Goal: Check status: Check status

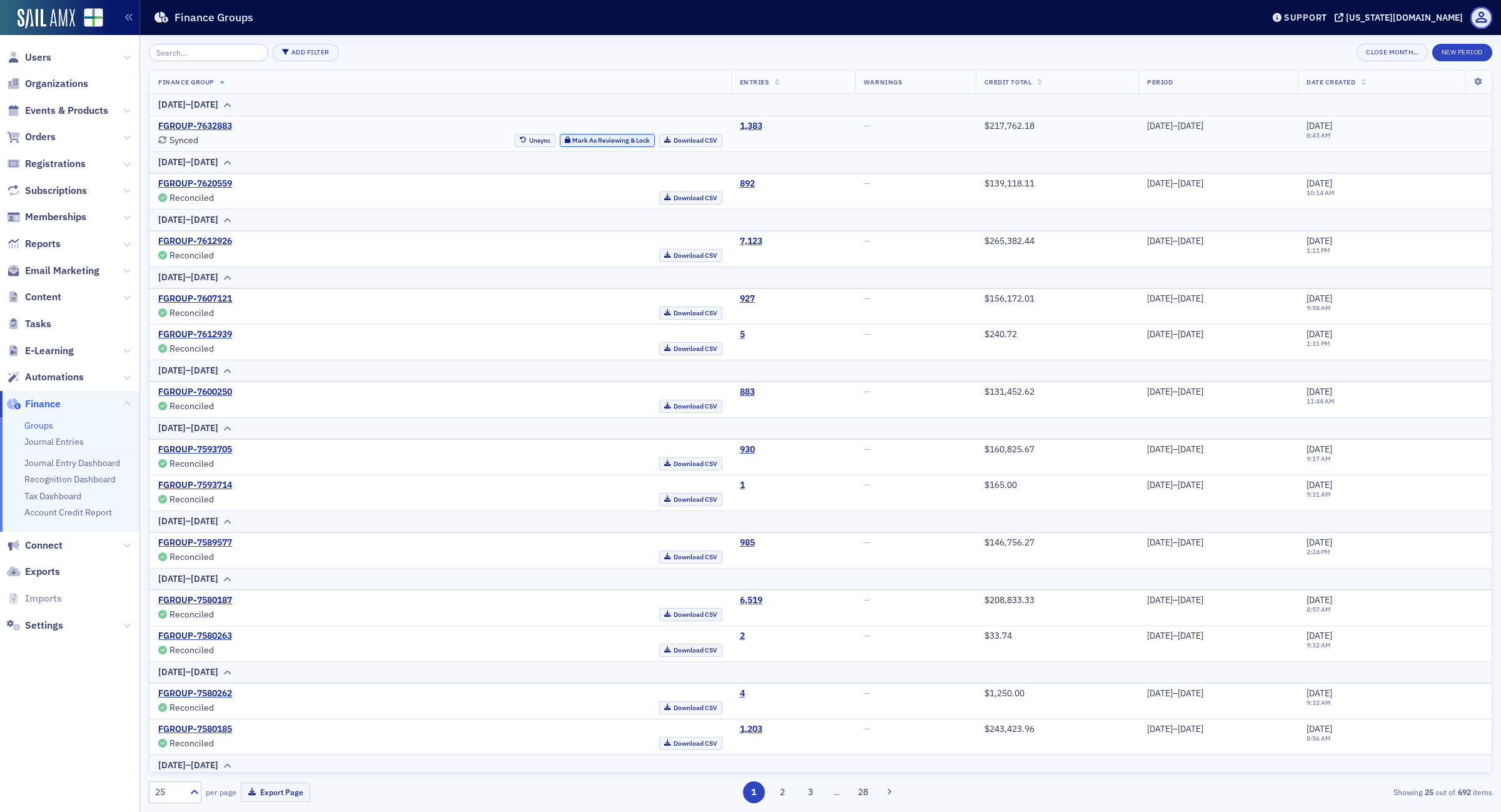
click at [570, 136] on button "Mark As Reviewing & Lock" at bounding box center [607, 141] width 96 height 13
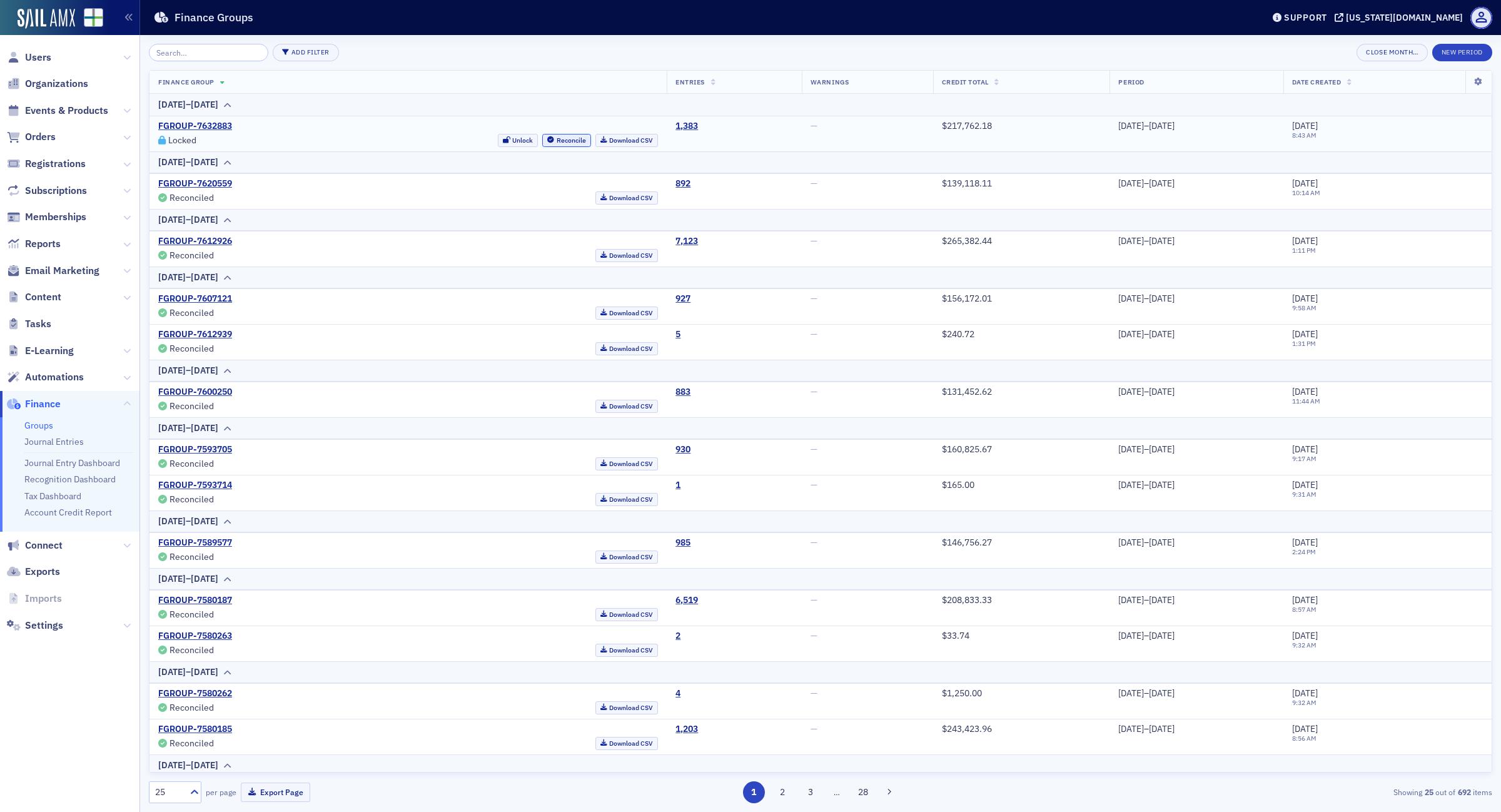
click at [542, 135] on button "Reconcile" at bounding box center [566, 141] width 49 height 13
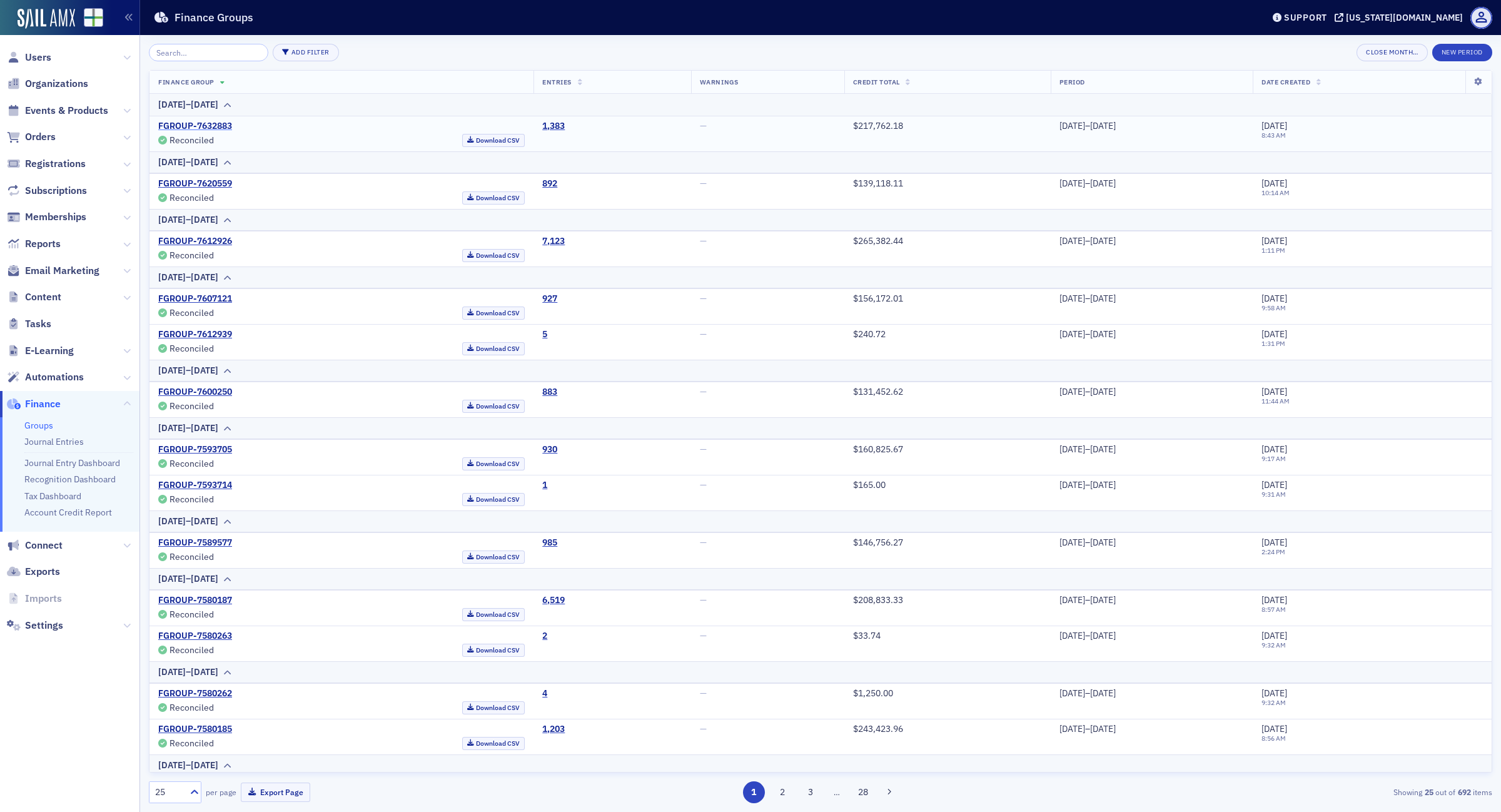
click at [189, 125] on link "FGROUP-7632883" at bounding box center [195, 126] width 74 height 11
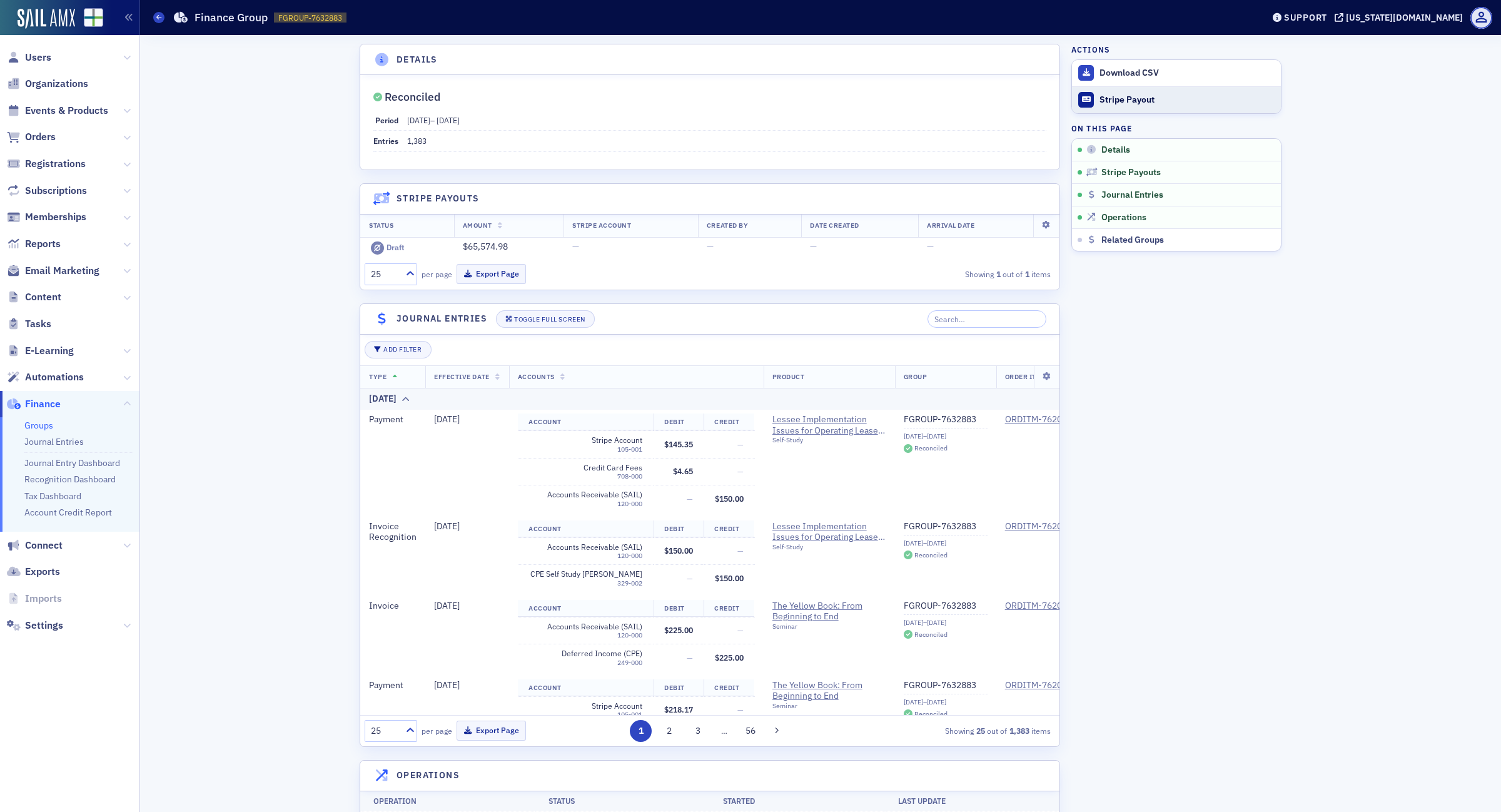
click at [1137, 103] on div "Stripe Payout" at bounding box center [1187, 100] width 175 height 11
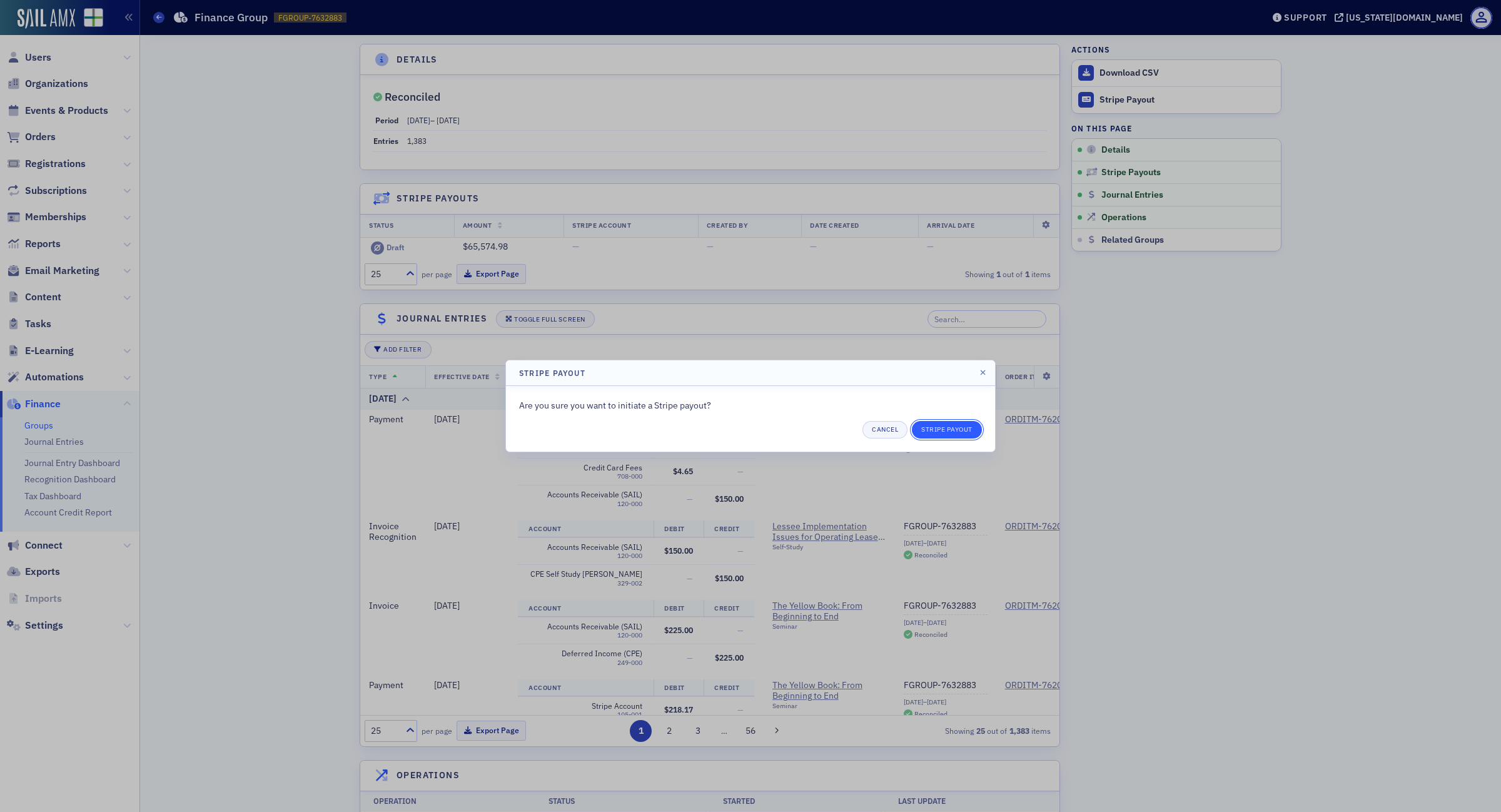
click at [974, 429] on button "Stripe Payout" at bounding box center [947, 430] width 70 height 18
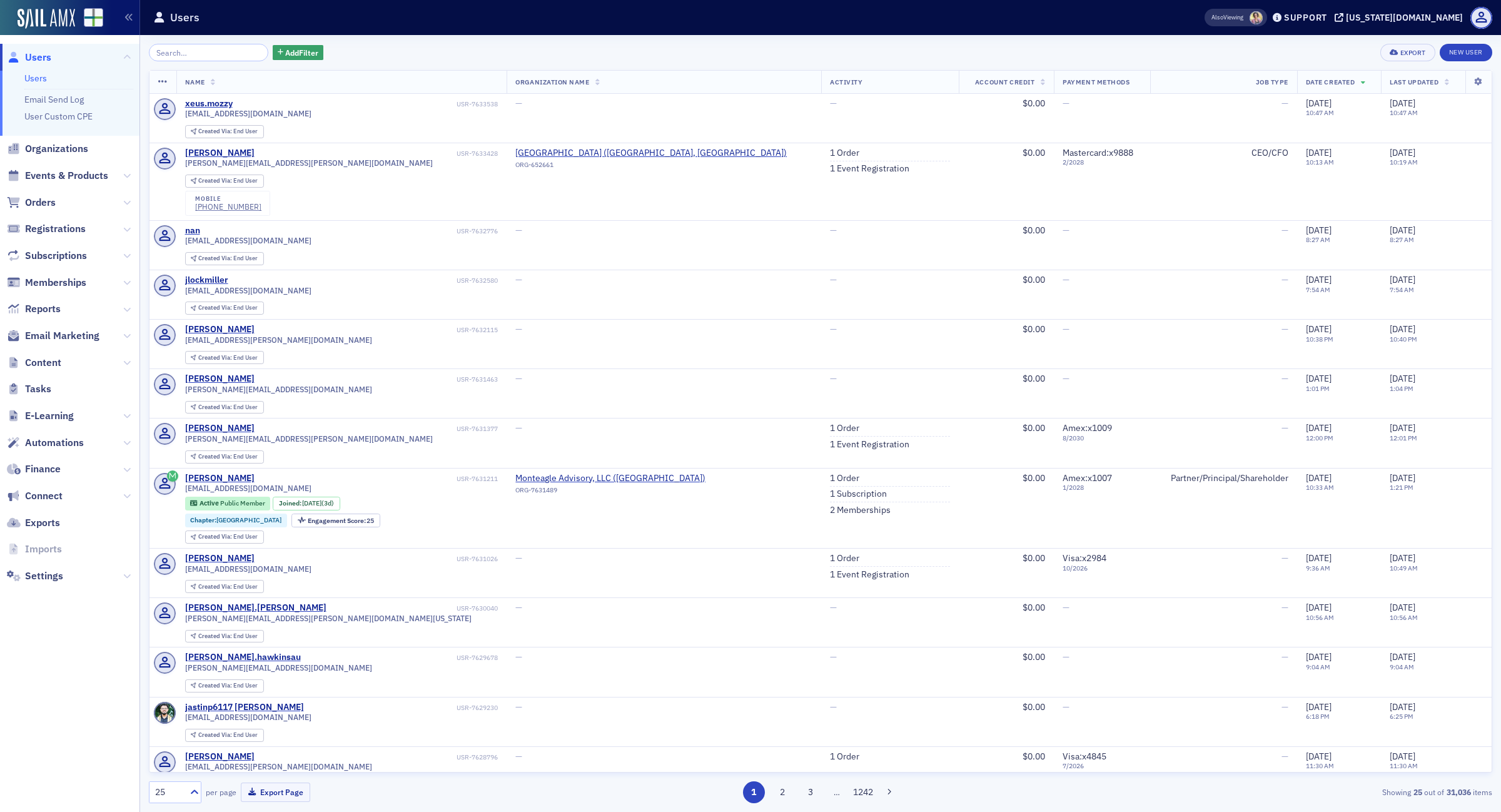
click at [36, 192] on span "Orders" at bounding box center [70, 202] width 139 height 27
click at [36, 200] on span "Orders" at bounding box center [40, 202] width 30 height 14
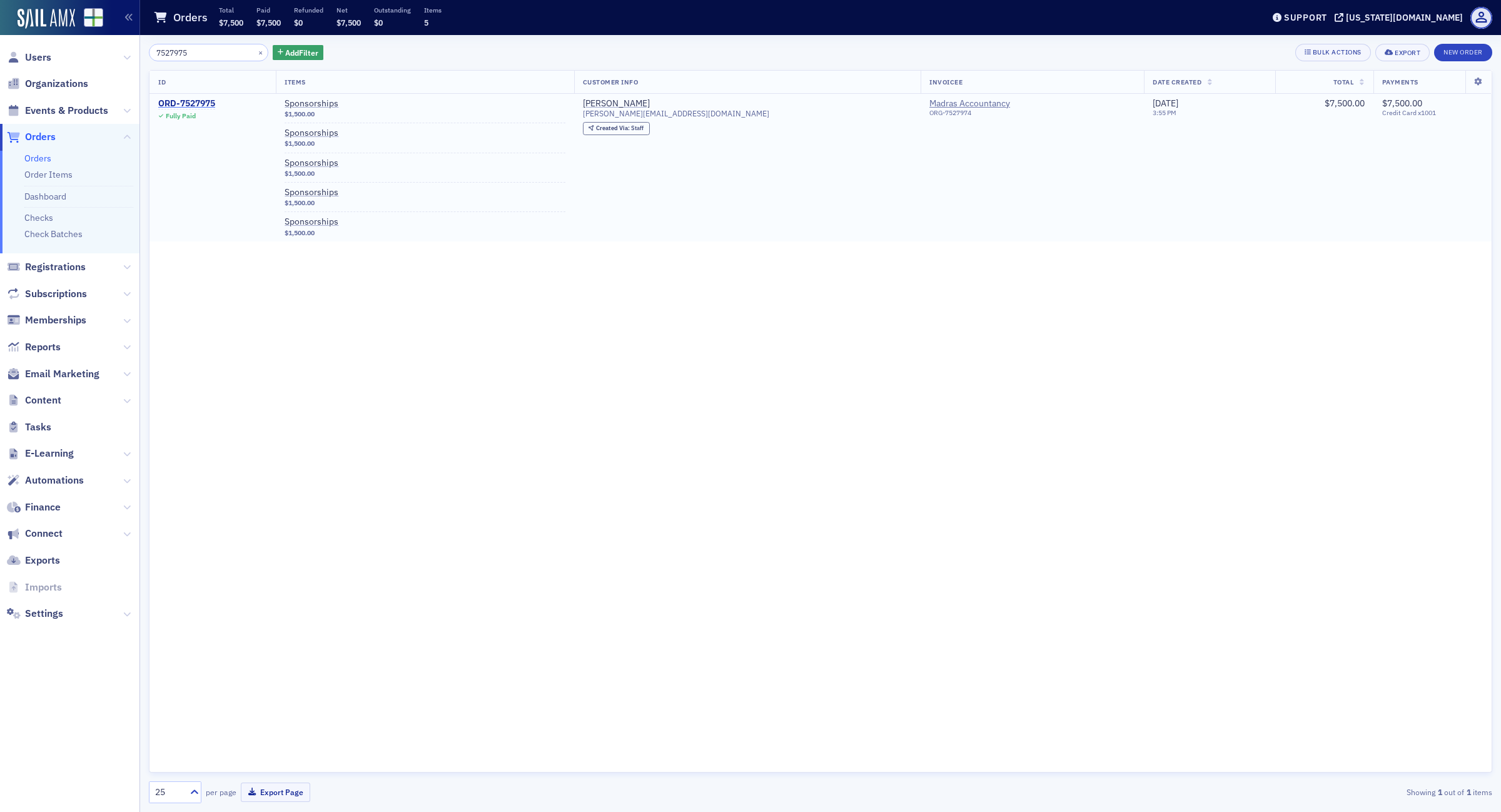
type input "7527975"
click at [200, 104] on div "ORD-7527975" at bounding box center [187, 104] width 57 height 11
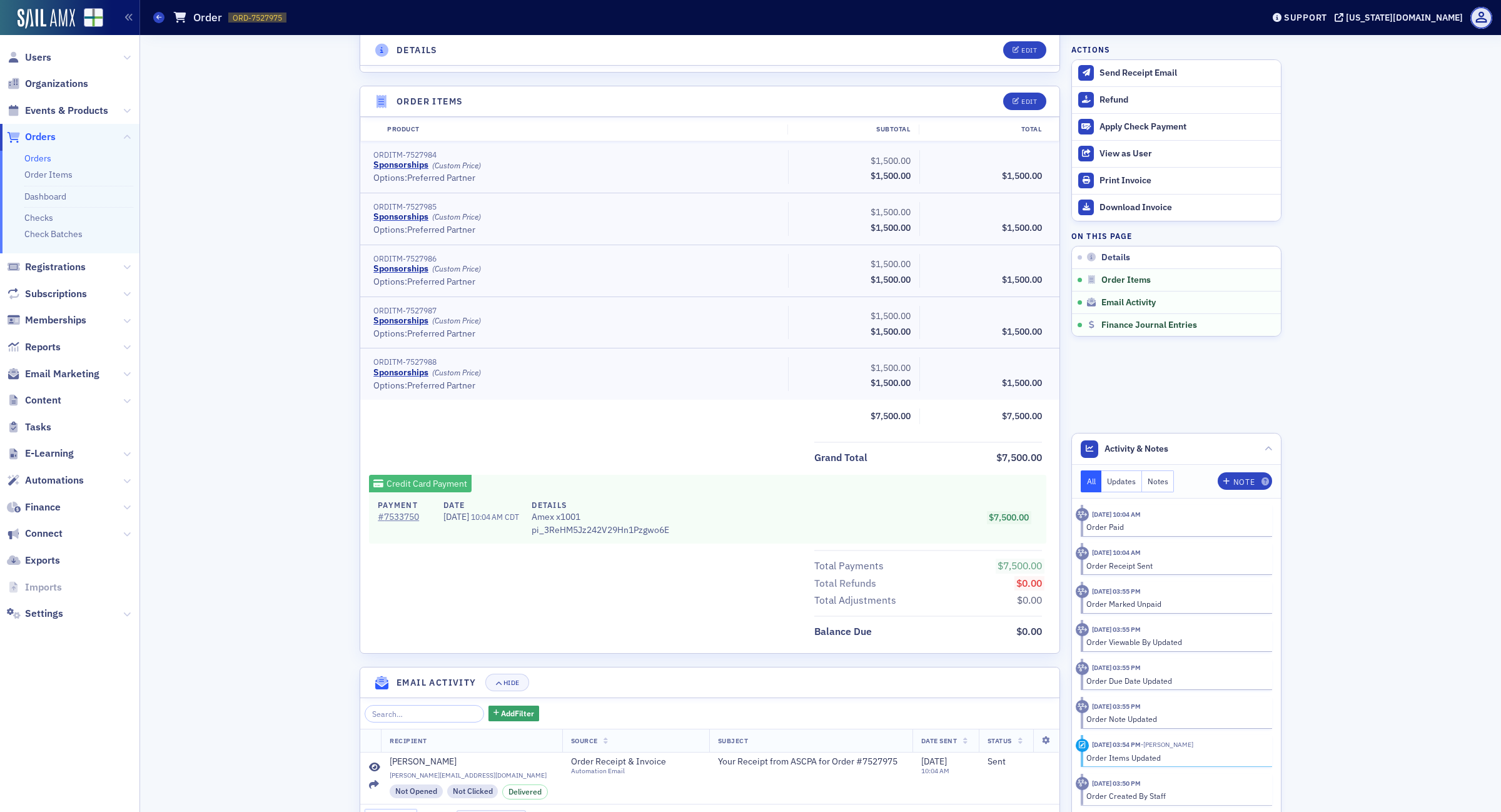
scroll to position [480, 0]
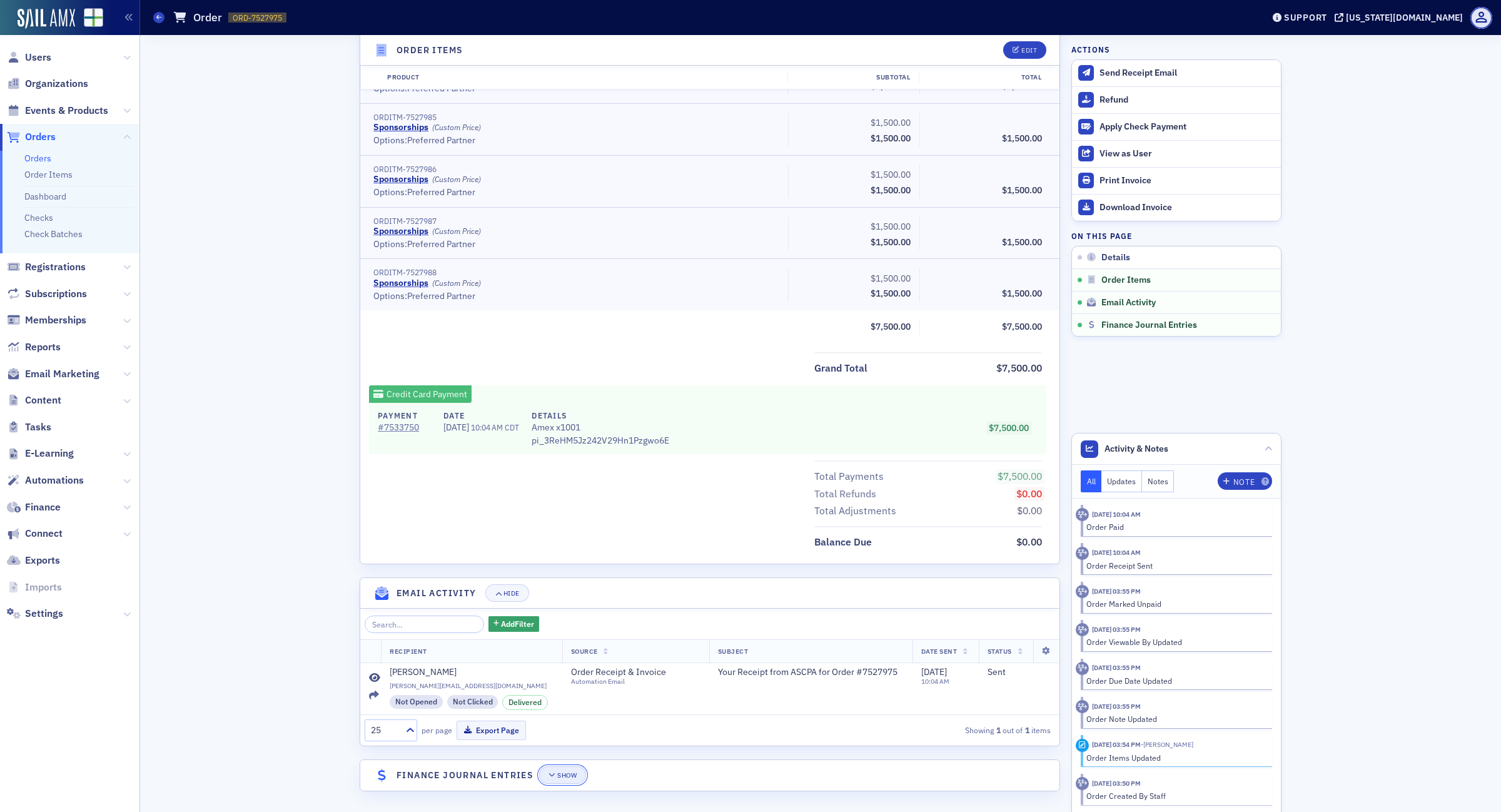
click at [558, 774] on div "Show" at bounding box center [567, 774] width 19 height 7
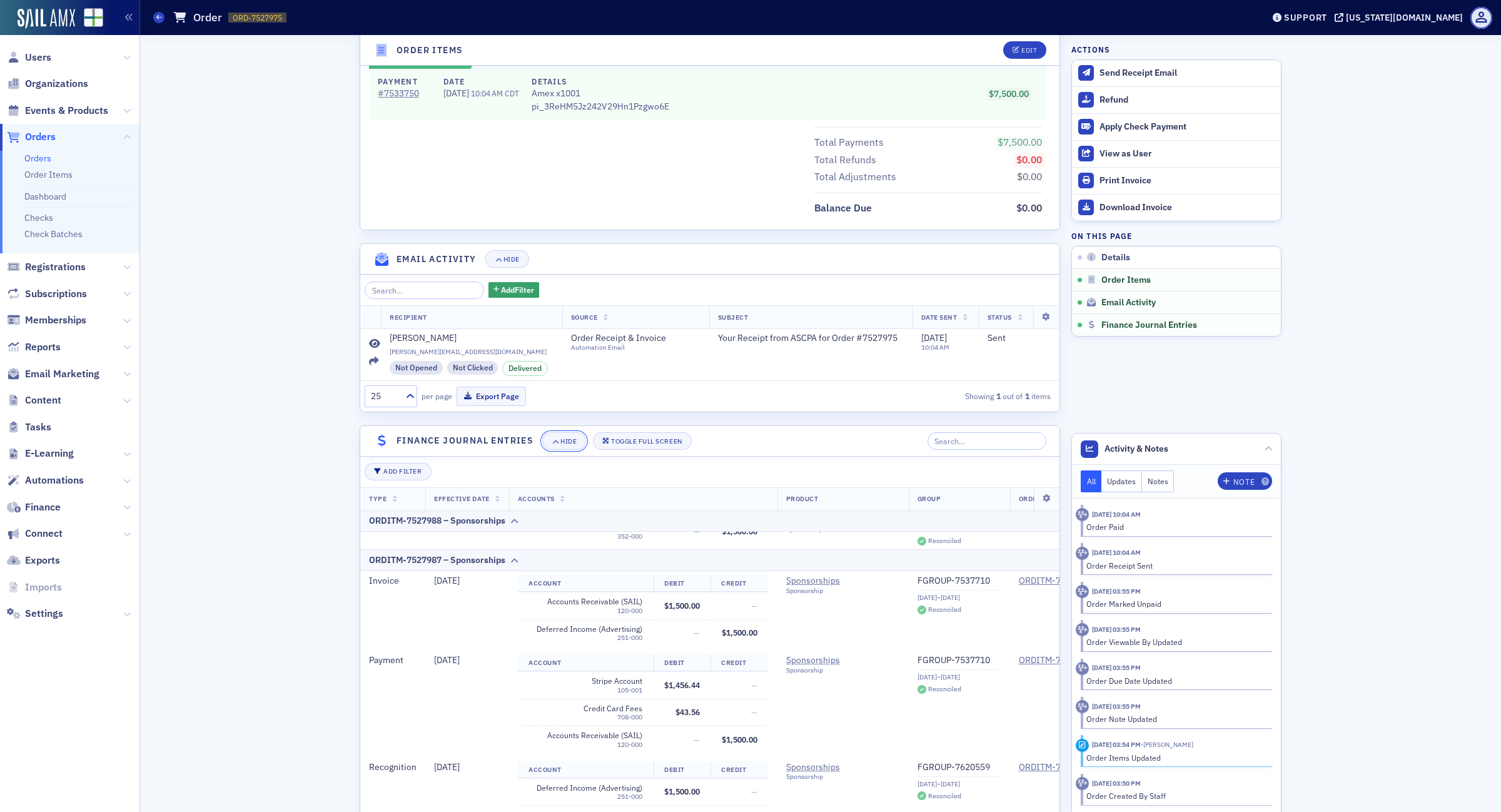
scroll to position [893, 0]
